Goal: Transaction & Acquisition: Purchase product/service

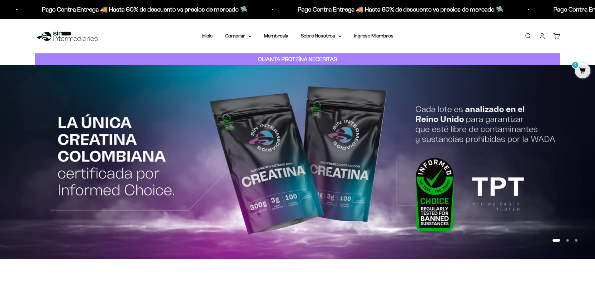
click at [85, 135] on img at bounding box center [297, 162] width 595 height 194
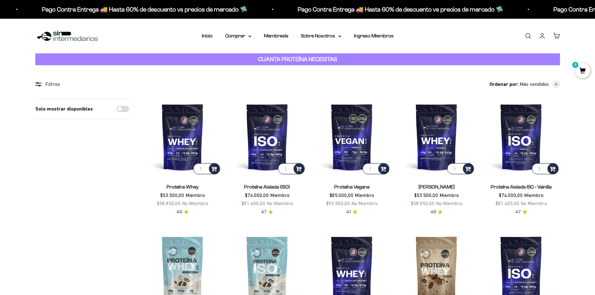
click at [70, 199] on div "Solo mostrar disponibles" at bounding box center [82, 293] width 94 height 390
click at [236, 36] on summary "Comprar" at bounding box center [238, 36] width 26 height 8
click at [242, 56] on span "Proteínas" at bounding box center [239, 55] width 21 height 5
click at [264, 67] on span "Otros Suplementos" at bounding box center [250, 67] width 42 height 5
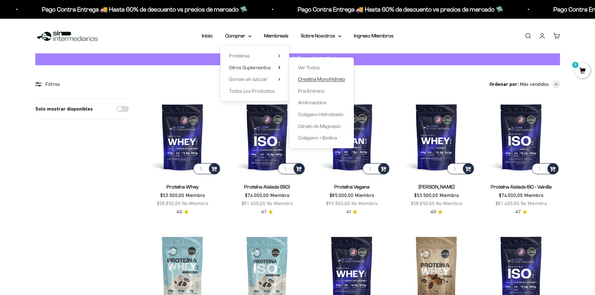
click at [322, 82] on span "Creatina Monohidrato" at bounding box center [321, 78] width 47 height 5
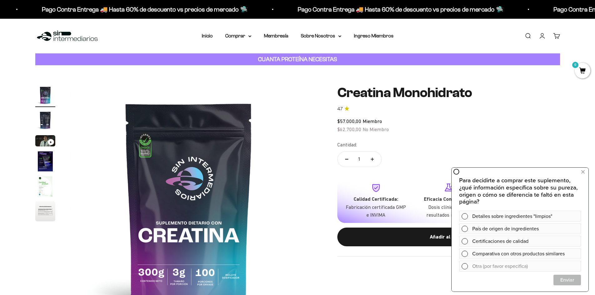
click at [0, 91] on div "Zoom Ir al artículo 1 Ir al artículo 2 Ir al artículo 3 Ir al artículo 4 Ir al …" at bounding box center [297, 203] width 595 height 277
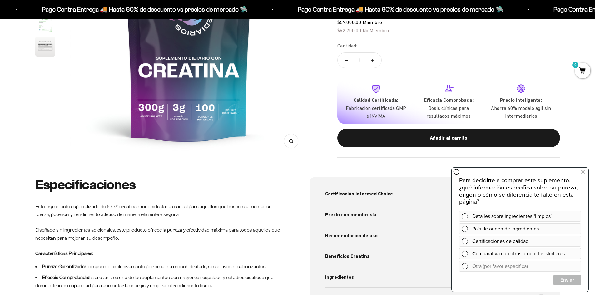
scroll to position [187, 0]
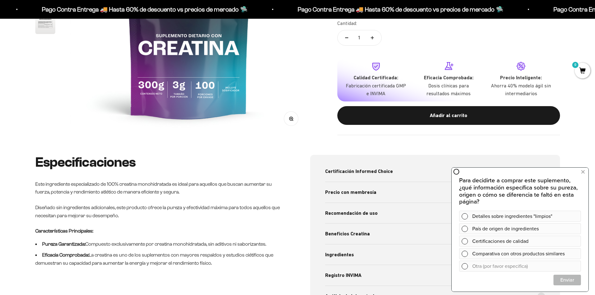
click at [11, 205] on div "Especificaciones Este ingrediente especializado de 100% creatina monohidratada …" at bounding box center [297, 249] width 595 height 188
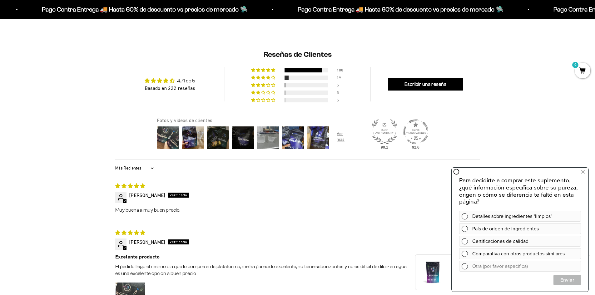
scroll to position [499, 0]
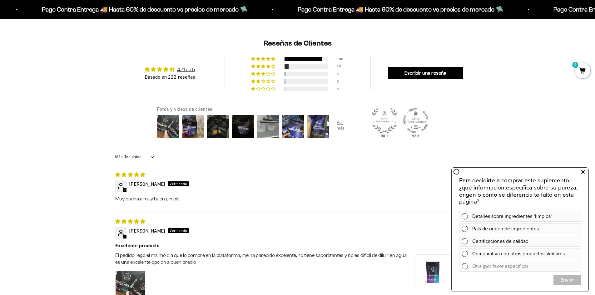
click at [584, 170] on icon at bounding box center [582, 172] width 3 height 8
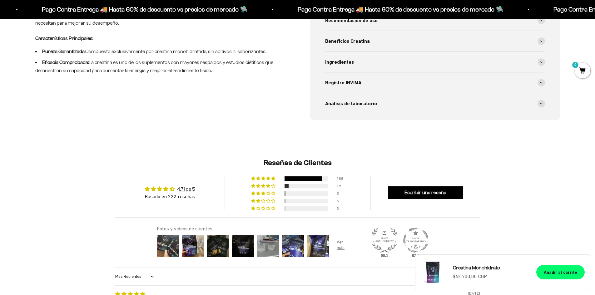
scroll to position [437, 0]
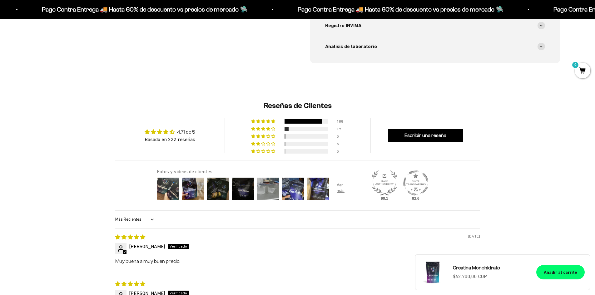
click at [385, 183] on img at bounding box center [384, 182] width 25 height 25
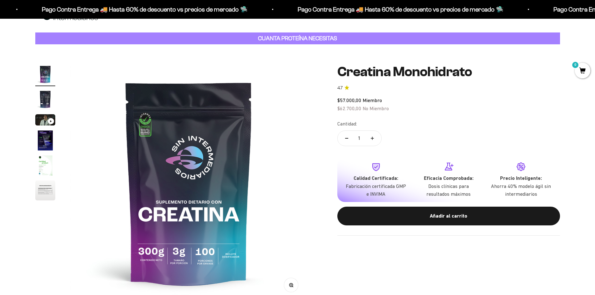
scroll to position [31, 0]
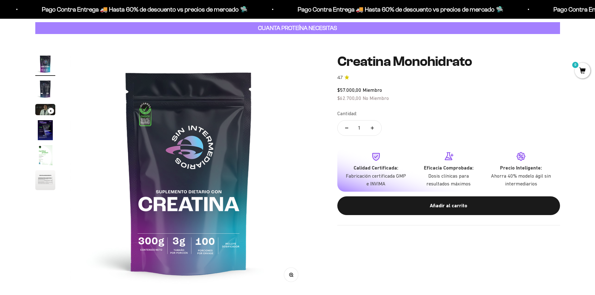
click at [578, 118] on div "Zoom Ir al artículo 1 Ir al artículo 2 Ir al artículo 3 Ir al artículo 4 Ir al …" at bounding box center [297, 172] width 595 height 277
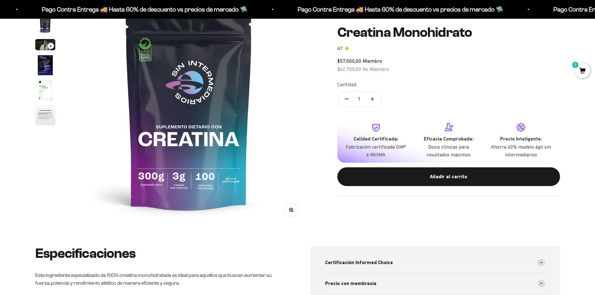
scroll to position [0, 0]
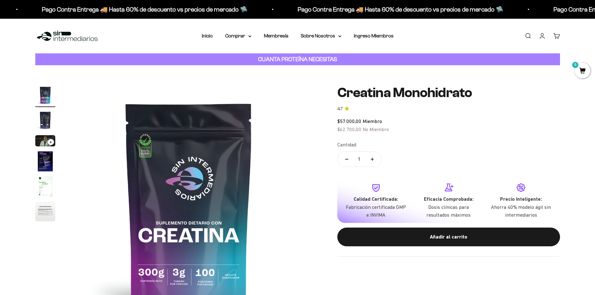
click at [46, 192] on img "Ir al artículo 5" at bounding box center [45, 186] width 20 height 20
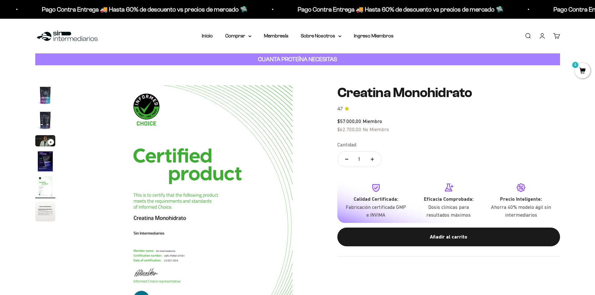
click at [42, 208] on img "Ir al artículo 6" at bounding box center [45, 211] width 20 height 20
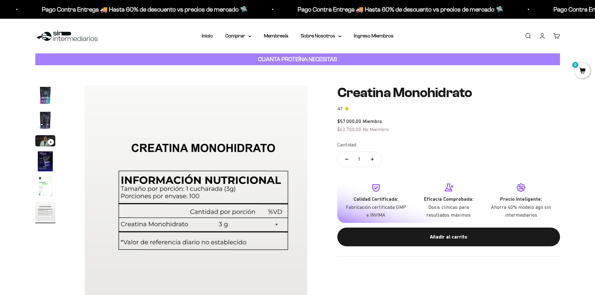
scroll to position [0, 1222]
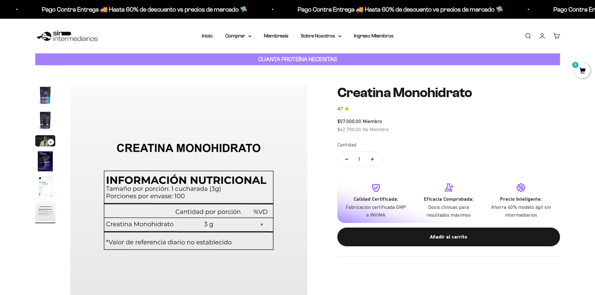
click at [44, 187] on img "Ir al artículo 5" at bounding box center [45, 186] width 20 height 20
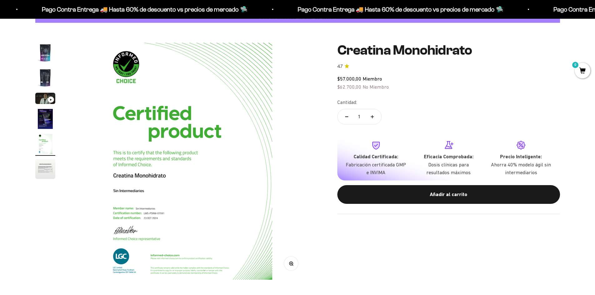
scroll to position [62, 0]
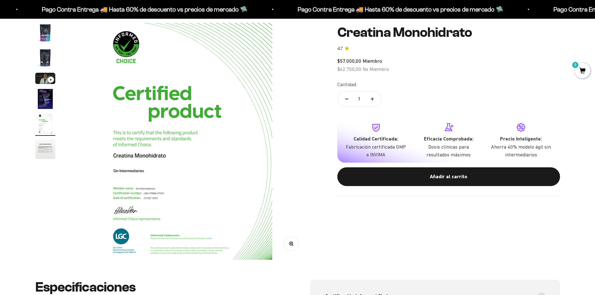
click at [47, 118] on img "Ir al artículo 5" at bounding box center [45, 124] width 20 height 20
click at [47, 100] on img "Ir al artículo 4" at bounding box center [45, 99] width 20 height 20
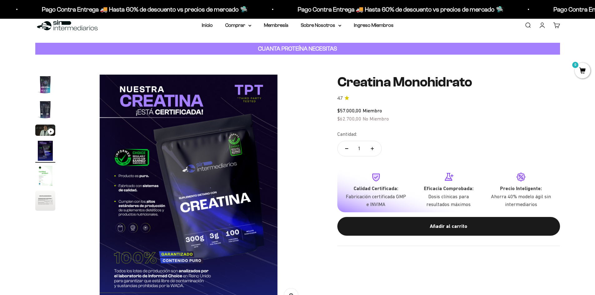
scroll to position [0, 0]
